Goal: Connect with others: Connect with others

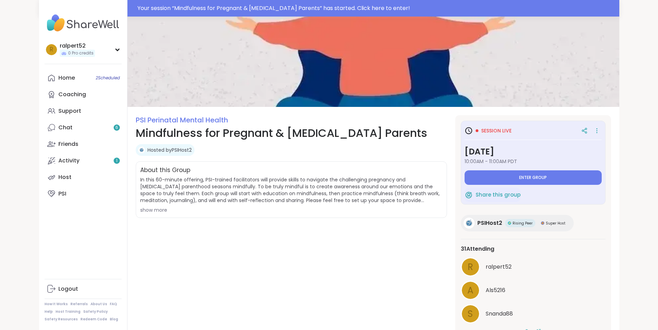
click at [513, 175] on button "Enter group" at bounding box center [532, 178] width 137 height 14
click at [45, 80] on link "Home 2 Scheduled" at bounding box center [83, 78] width 77 height 17
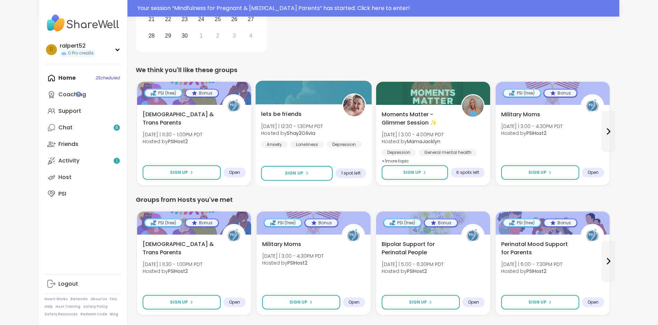
scroll to position [207, 0]
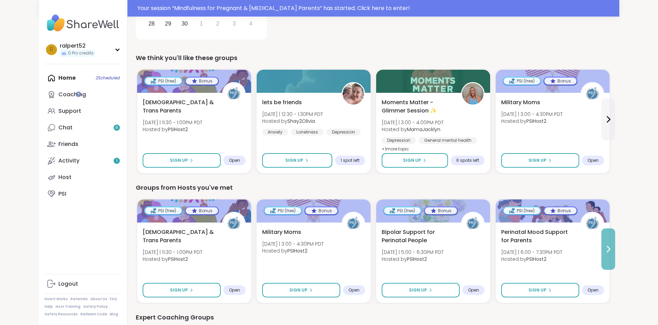
click at [615, 261] on button at bounding box center [608, 249] width 14 height 41
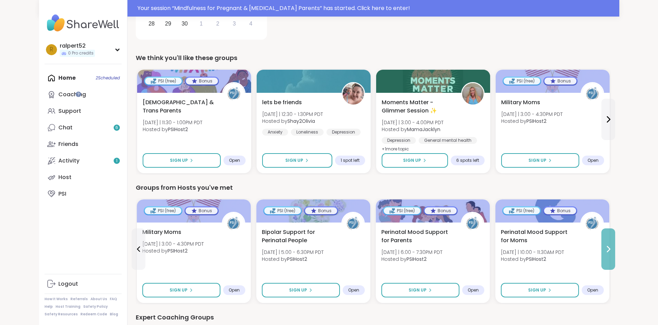
click at [615, 261] on button at bounding box center [608, 249] width 14 height 41
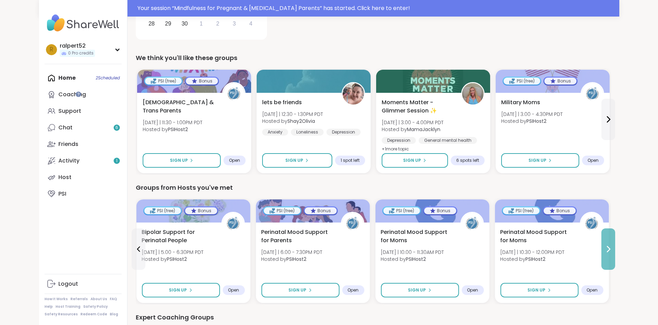
click at [615, 261] on button at bounding box center [608, 249] width 14 height 41
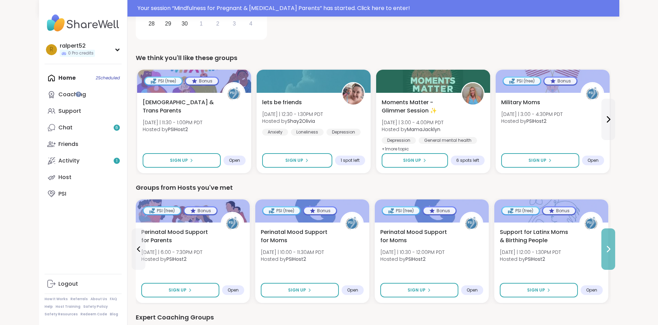
click at [615, 261] on button at bounding box center [608, 249] width 14 height 41
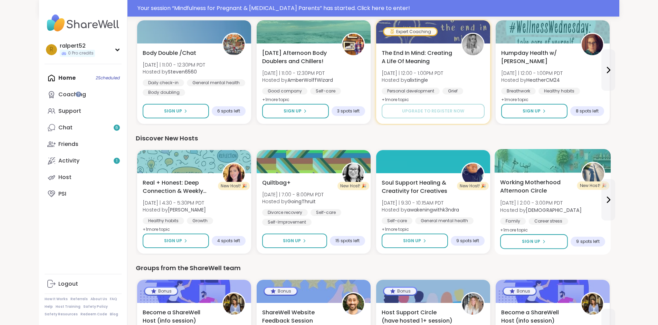
scroll to position [656, 0]
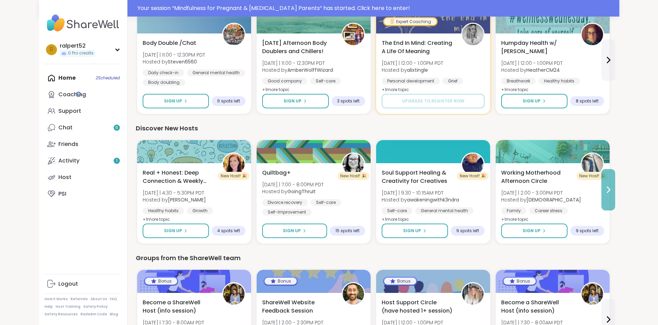
click at [615, 203] on button at bounding box center [608, 189] width 14 height 41
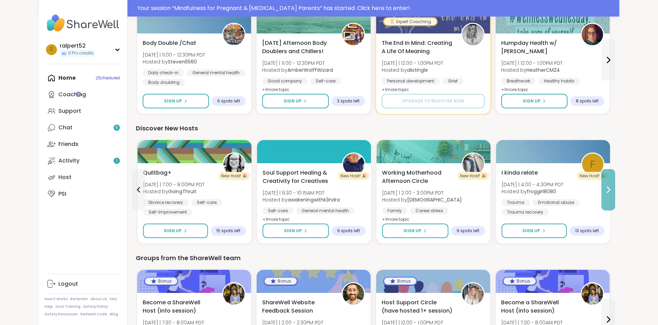
click at [615, 205] on button at bounding box center [608, 189] width 14 height 41
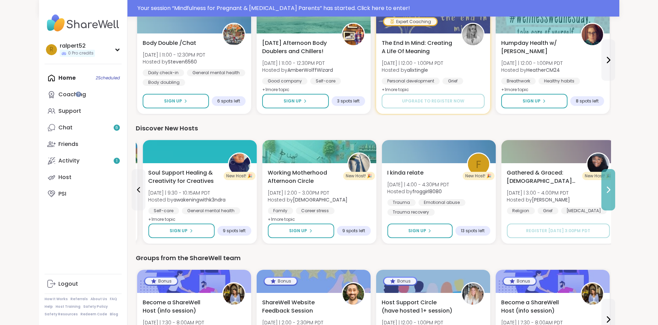
click at [615, 205] on button at bounding box center [608, 189] width 14 height 41
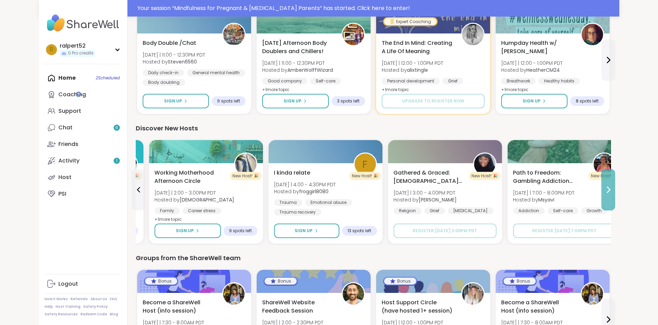
click at [615, 205] on button at bounding box center [608, 189] width 14 height 41
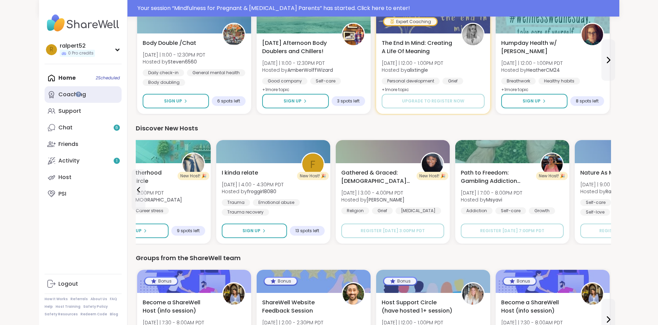
click at [48, 95] on link "Coaching" at bounding box center [83, 94] width 77 height 17
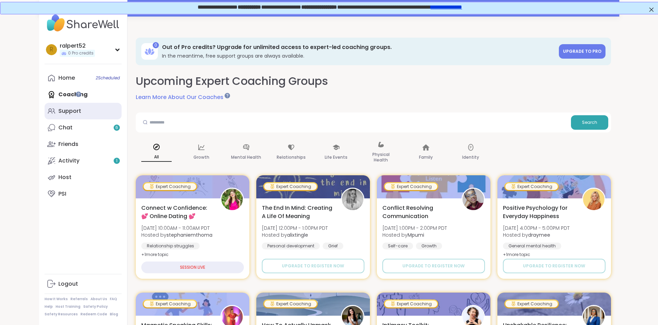
click at [51, 115] on link "Support" at bounding box center [83, 111] width 77 height 17
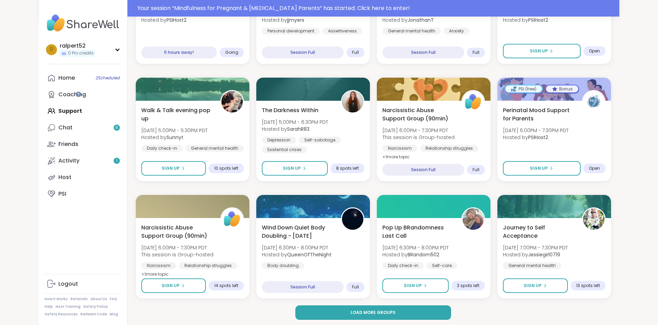
scroll to position [873, 0]
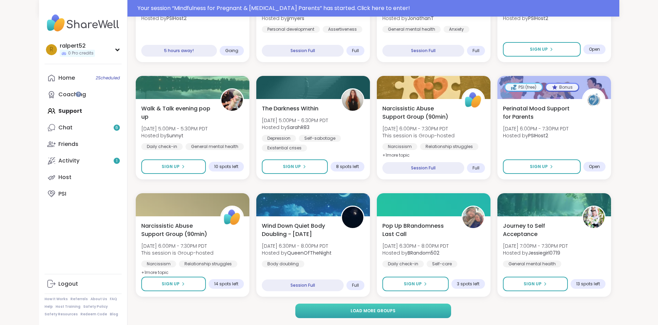
click at [358, 306] on button "Load more groups" at bounding box center [373, 311] width 156 height 14
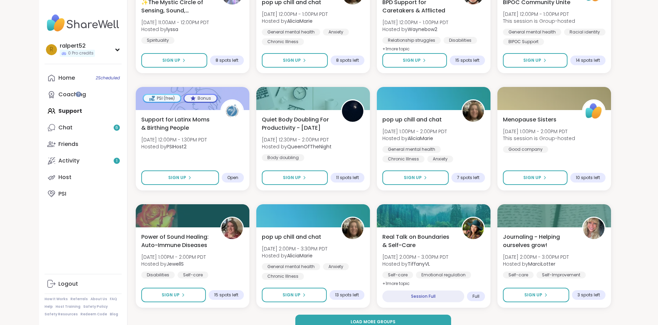
scroll to position [1913, 0]
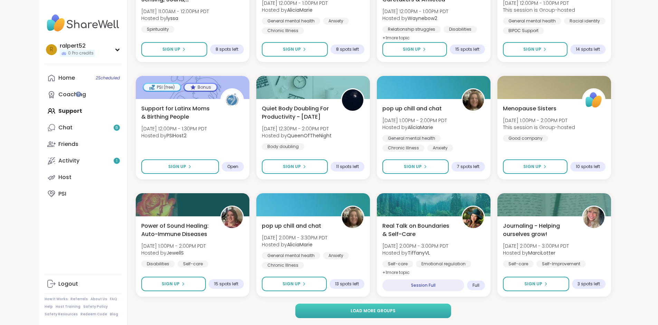
click at [434, 316] on button "Load more groups" at bounding box center [373, 311] width 156 height 14
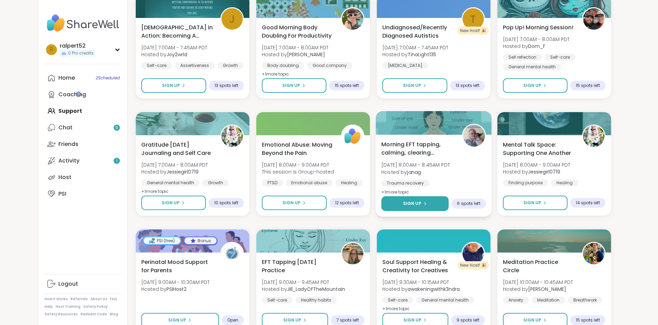
scroll to position [2969, 0]
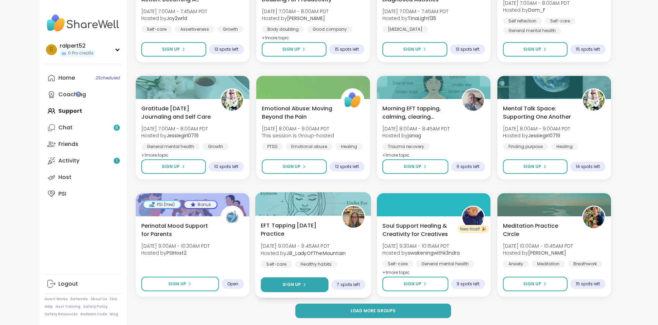
click at [319, 284] on button "Sign Up" at bounding box center [295, 285] width 68 height 15
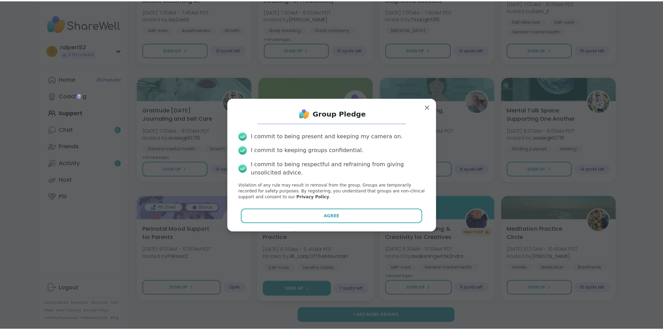
scroll to position [2964, 0]
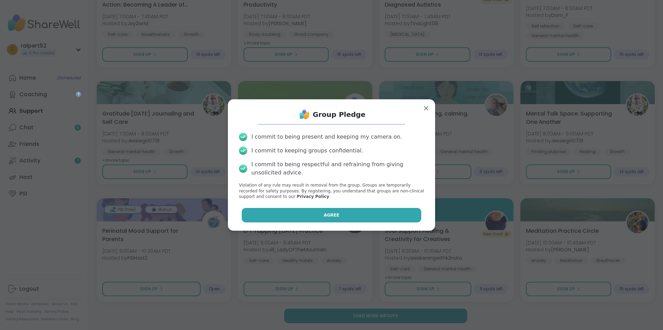
click at [355, 219] on button "Agree" at bounding box center [332, 215] width 180 height 14
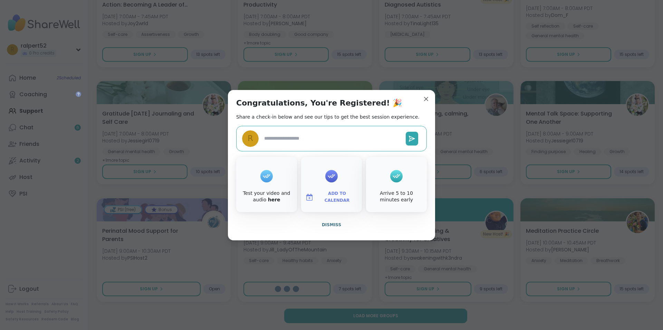
type textarea "*"
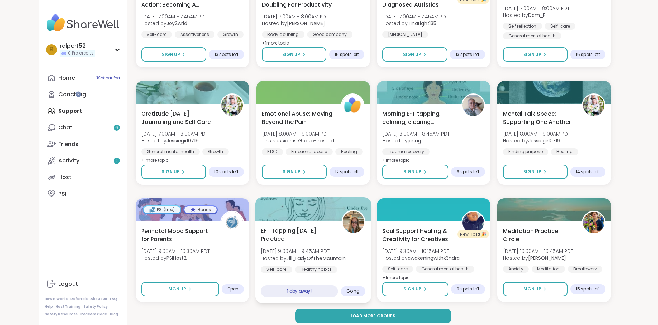
click at [313, 226] on div "EFT Tapping [DATE] Practice [DATE] 9:00AM - 9:45AM PDT Hosted by [PERSON_NAME] …" at bounding box center [313, 262] width 116 height 82
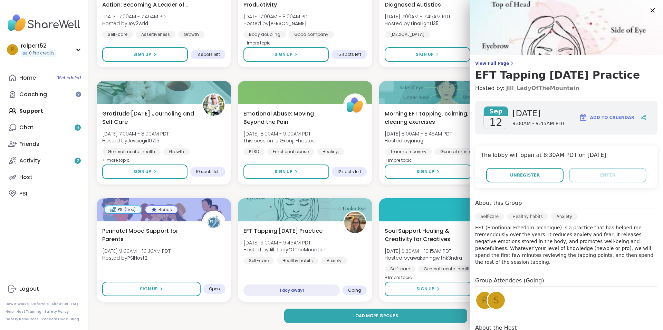
click at [537, 87] on link "Jill_LadyOfTheMountain" at bounding box center [542, 88] width 73 height 8
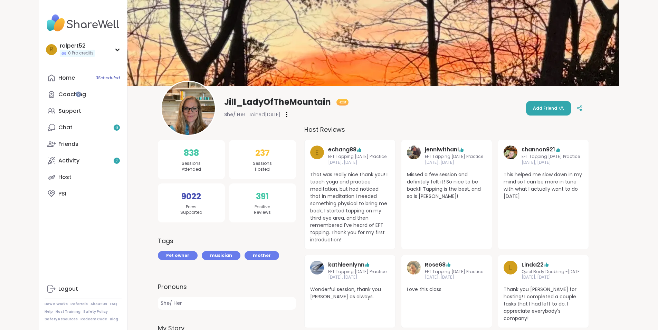
click at [162, 105] on img at bounding box center [188, 108] width 53 height 53
click at [45, 80] on link "Home 3 Scheduled" at bounding box center [83, 78] width 77 height 17
